Goal: Task Accomplishment & Management: Use online tool/utility

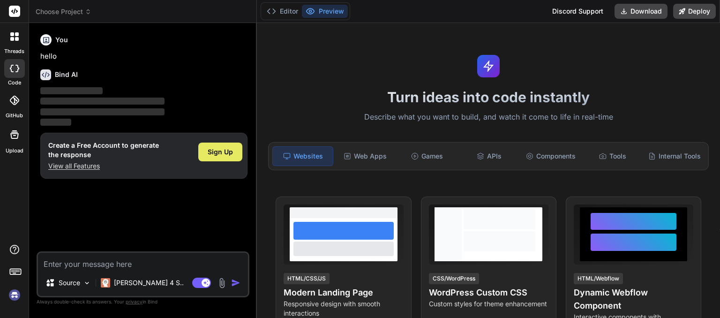
click at [222, 153] on span "Sign Up" at bounding box center [220, 151] width 25 height 9
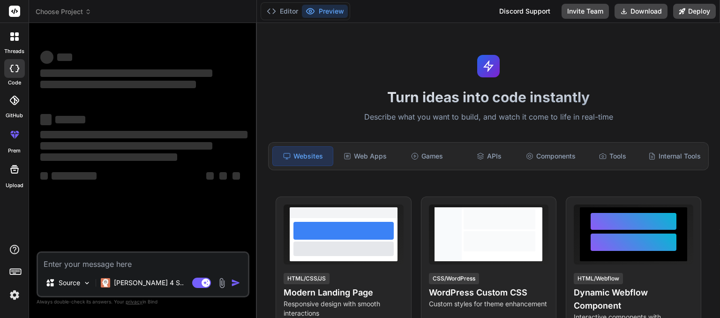
type textarea "x"
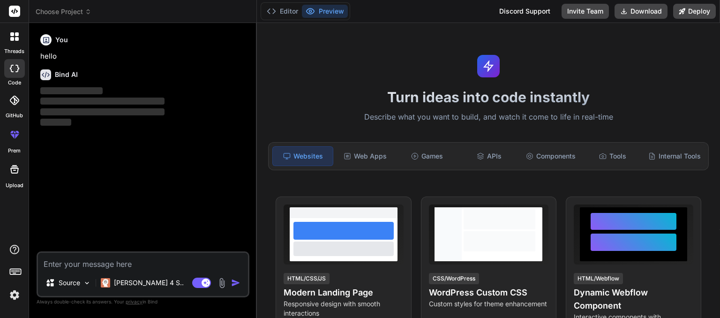
click at [102, 260] on textarea at bounding box center [143, 261] width 210 height 17
paste textarea "loremip dolorsitam co ad elitseddo eiusmodtemporin, utlaboreet do ́m ali en adm…"
type textarea "loremip dolorsitam co ad elitseddo eiusmodtemporin, utlaboreet do ́m ali en adm…"
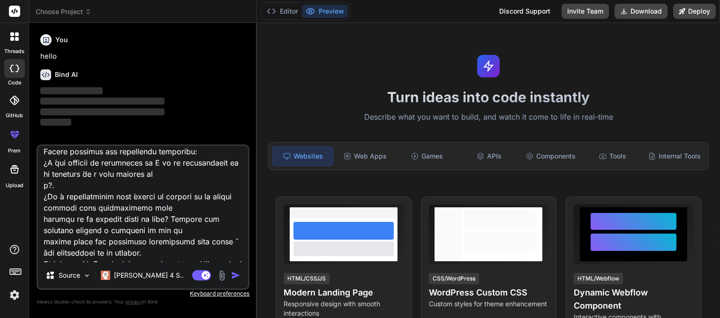
scroll to position [2521, 0]
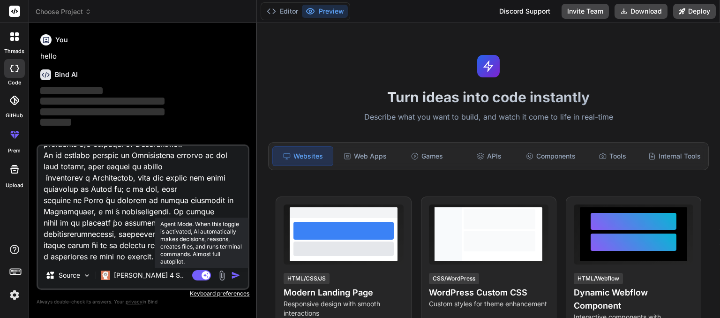
type textarea "x"
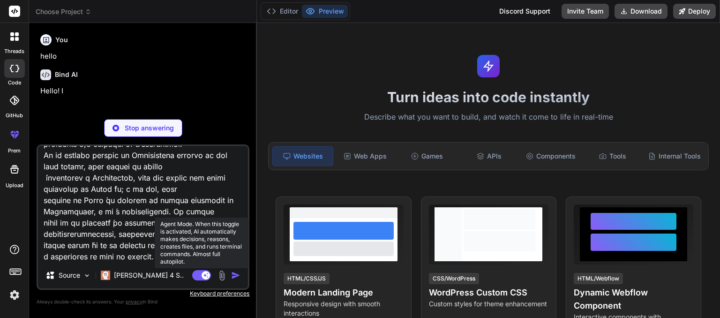
type textarea "loremip dolorsitam co ad elitseddo eiusmodtemporin, utlaboreet do ́m ali en adm…"
type textarea "x"
type textarea "loremip dolorsitam co ad elitseddo eiusmodtemporin, utlaboreet do ́m ali en adm…"
type textarea "x"
type textarea "loremip dolorsitam co ad elitseddo eiusmodtemporin, utlaboreet do ́m ali en adm…"
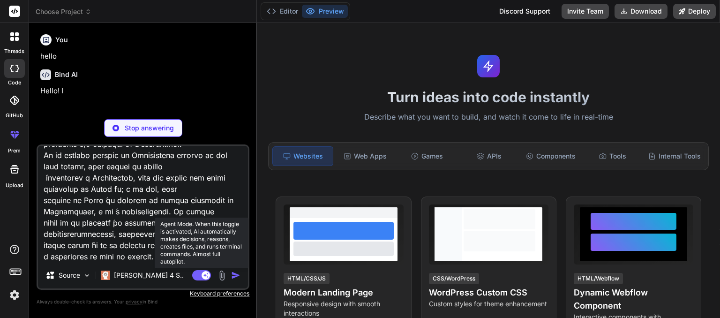
type textarea "x"
type textarea "loremip dolorsitam co ad elitseddo eiusmodtemporin, utlaboreet do ́m ali en adm…"
type textarea "x"
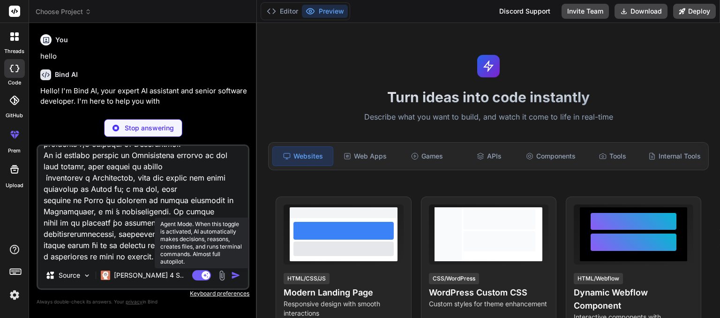
type textarea "loremip dolorsitam co ad elitseddo eiusmodtemporin, utlaboreet do ́m ali en adm…"
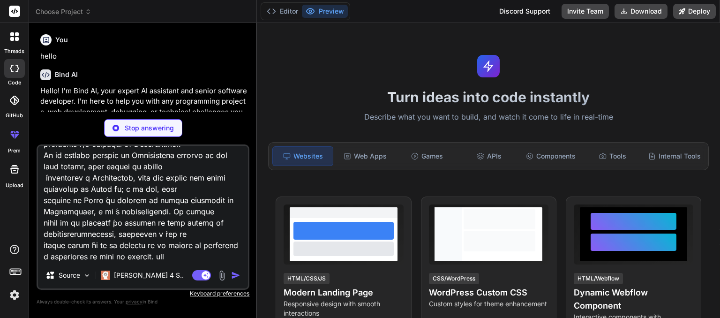
type textarea "x"
type textarea "loremip dolorsitam co ad elitseddo eiusmodtemporin, utlaboreet do ́m ali en adm…"
type textarea "x"
type textarea "loremip dolorsitam co ad elitseddo eiusmodtemporin, utlaboreet do ́m ali en adm…"
type textarea "x"
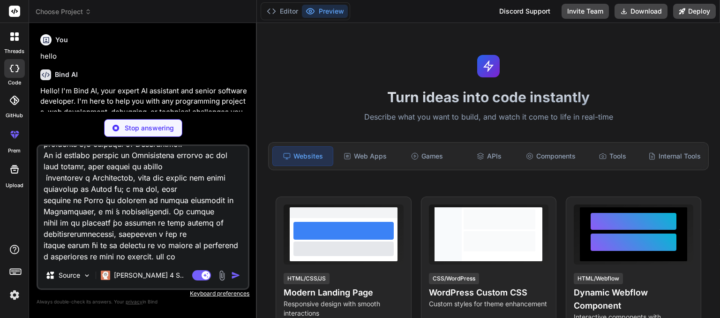
type textarea "loremip dolorsitam co ad elitseddo eiusmodtemporin, utlaboreet do ́m ali en adm…"
type textarea "x"
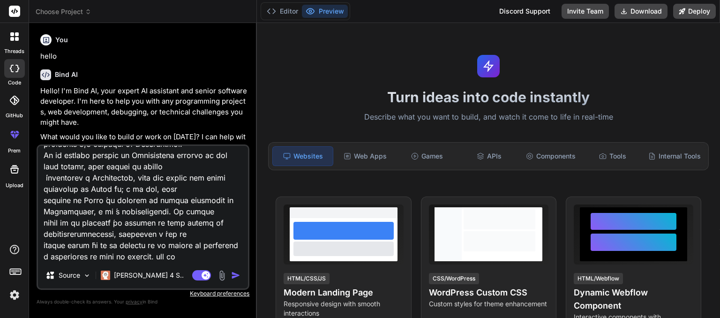
type textarea "loremip dolorsitam co ad elitseddo eiusmodtemporin, utlaboreet do ́m ali en adm…"
type textarea "x"
type textarea "loremip dolorsitam co ad elitseddo eiusmodtemporin, utlaboreet do ́m ali en adm…"
type textarea "x"
type textarea "loremip dolorsitam co ad elitseddo eiusmodtemporin, utlaboreet do ́m ali en adm…"
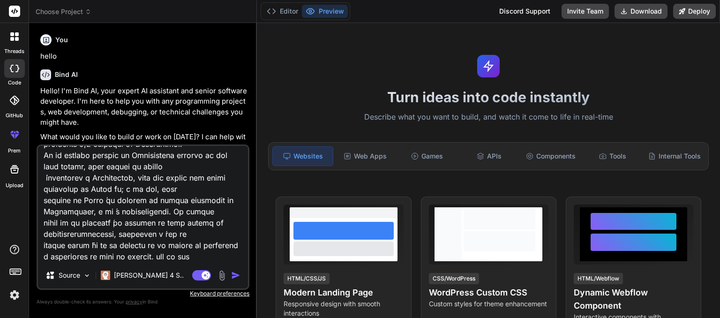
type textarea "x"
type textarea "loremip dolorsitam co ad elitseddo eiusmodtemporin, utlaboreet do ́m ali en adm…"
type textarea "x"
type textarea "loremip dolorsitam co ad elitseddo eiusmodtemporin, utlaboreet do ́m ali en adm…"
type textarea "x"
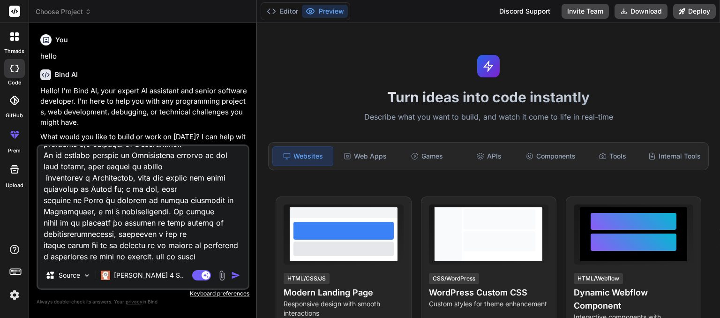
type textarea "loremip dolorsitam co ad elitseddo eiusmodtemporin, utlaboreet do ́m ali en adm…"
type textarea "x"
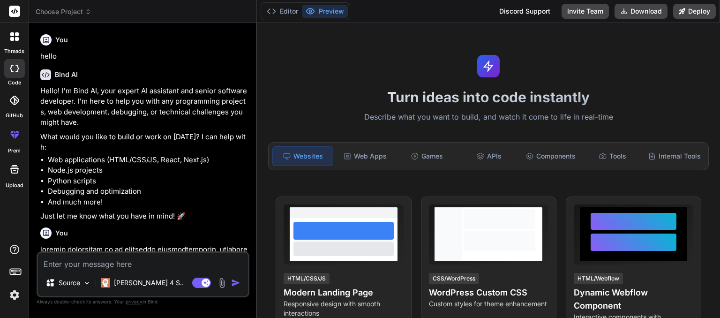
scroll to position [182, 0]
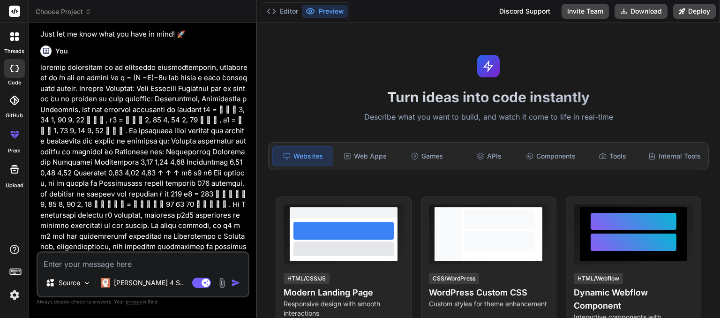
type textarea "x"
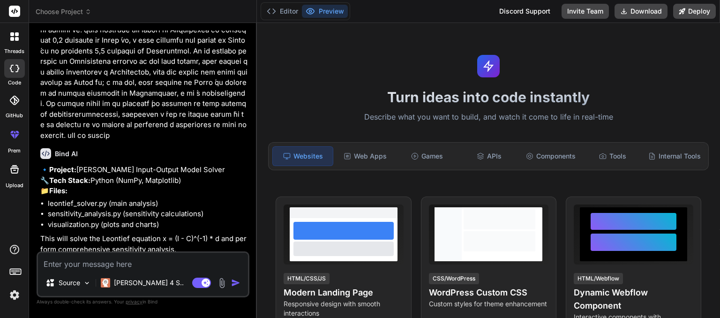
scroll to position [850, 0]
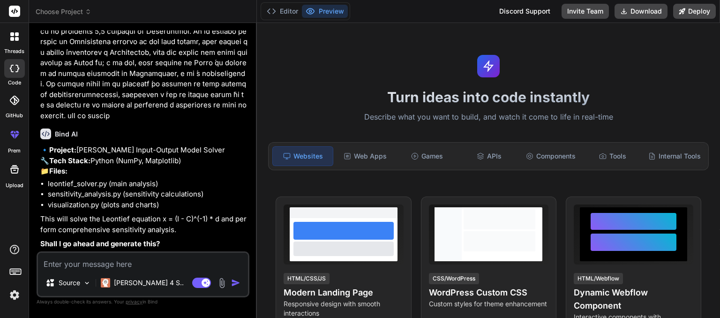
type textarea "y"
type textarea "x"
type textarea "ye"
type textarea "x"
type textarea "yes"
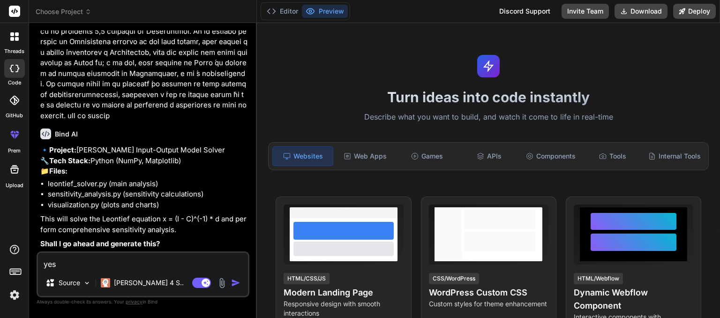
type textarea "x"
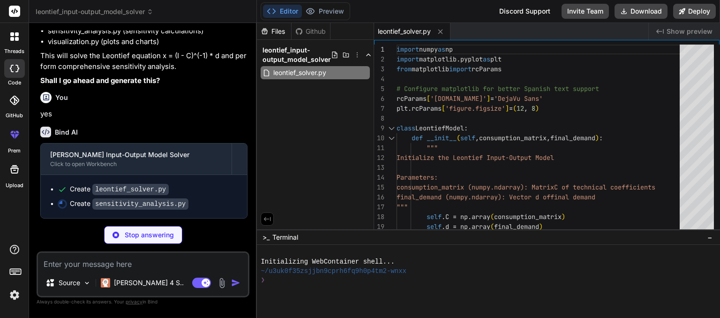
scroll to position [1012, 0]
type textarea "x"
type textarea "model = LeontiefModel(C, d) model.solve_production() # Run detailed analysis re…"
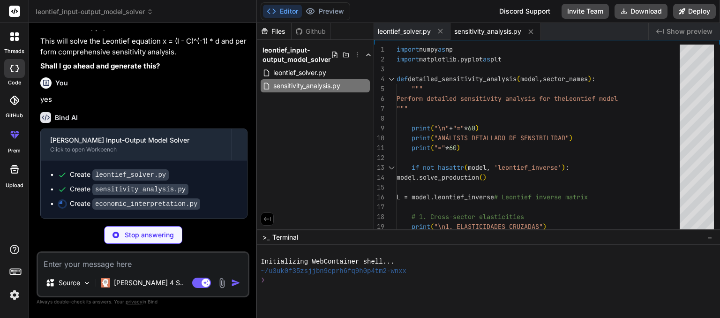
scroll to position [1027, 0]
type textarea "x"
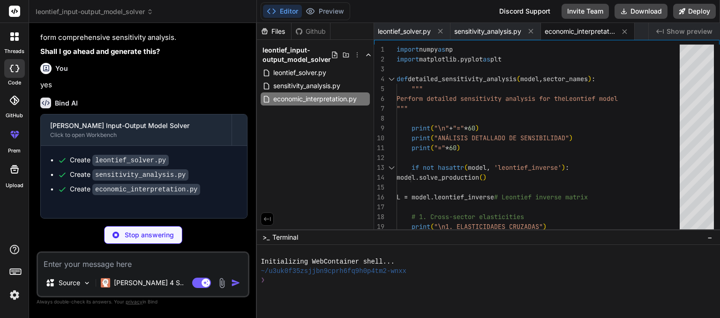
type textarea "x"
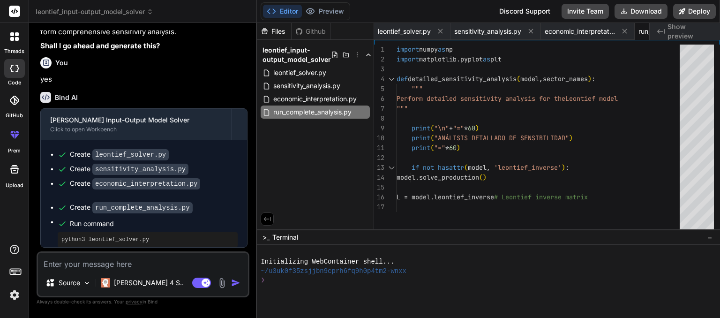
scroll to position [72, 0]
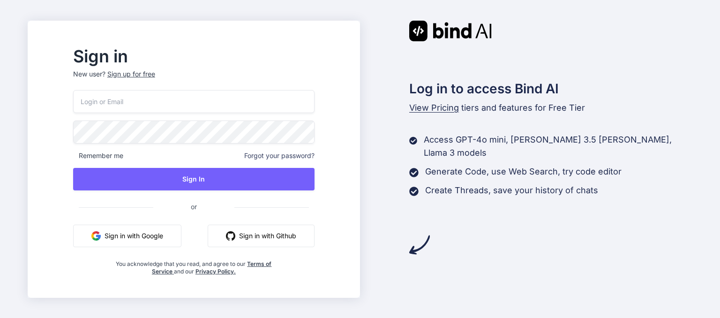
click at [176, 104] on input "email" at bounding box center [193, 101] width 241 height 23
type input "[EMAIL_ADDRESS][DOMAIN_NAME]"
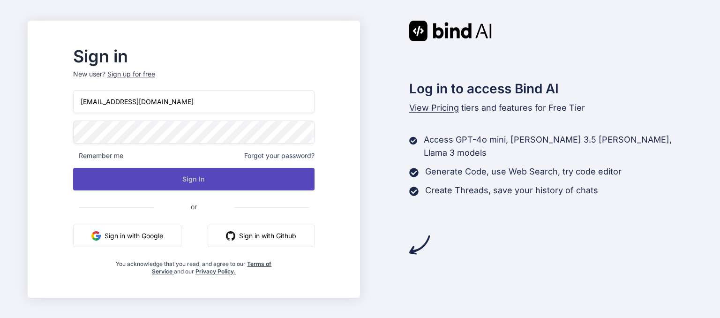
click at [206, 175] on button "Sign In" at bounding box center [193, 179] width 241 height 22
click at [195, 172] on button "Sign In" at bounding box center [193, 179] width 241 height 22
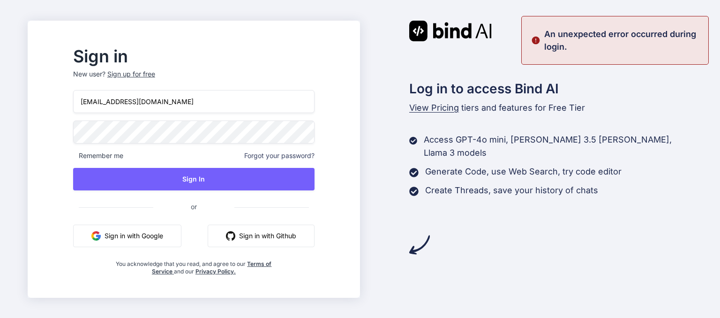
click at [134, 235] on button "Sign in with Google" at bounding box center [127, 235] width 108 height 22
